Goal: Task Accomplishment & Management: Manage account settings

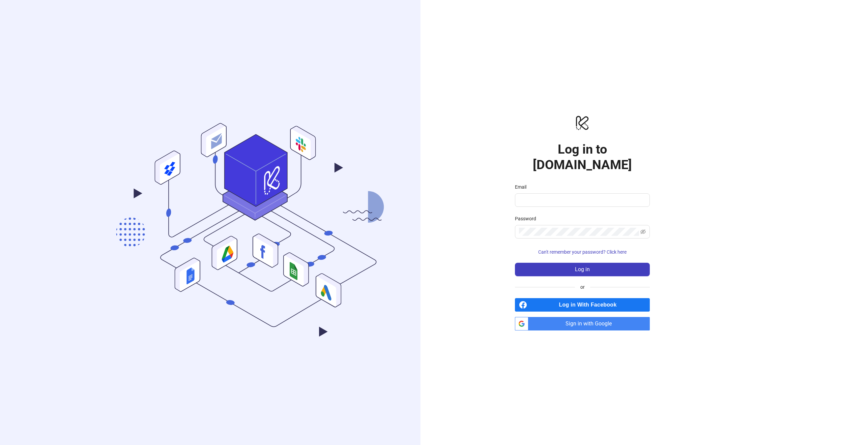
click at [595, 317] on span "Sign in with Google" at bounding box center [590, 323] width 119 height 13
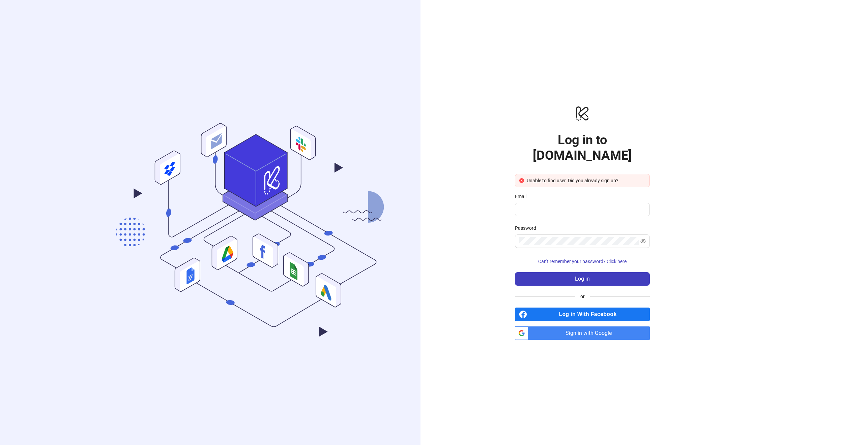
click at [612, 177] on div "Unable to find user. Did you already sign up?" at bounding box center [585, 180] width 119 height 7
click at [610, 177] on div "Unable to find user. Did you already sign up?" at bounding box center [585, 180] width 119 height 7
click at [563, 177] on div "Unable to find user. Did you already sign up?" at bounding box center [585, 180] width 119 height 7
click at [522, 206] on input "Email" at bounding box center [581, 210] width 125 height 8
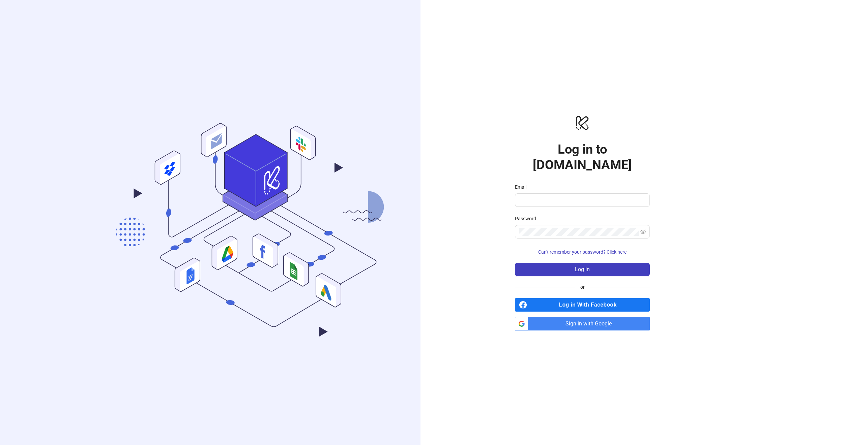
click at [156, 3] on div ".cls-1,.cls-11,.cls-2,.cls-9{fill:none;}.cls-10,.cls-2,.cls-7,.cls-8{stroke:#31…" at bounding box center [210, 222] width 420 height 445
click at [279, 193] on polygon at bounding box center [255, 198] width 64 height 44
click at [585, 321] on span "Sign in with Google" at bounding box center [590, 323] width 119 height 13
